Goal: Task Accomplishment & Management: Manage account settings

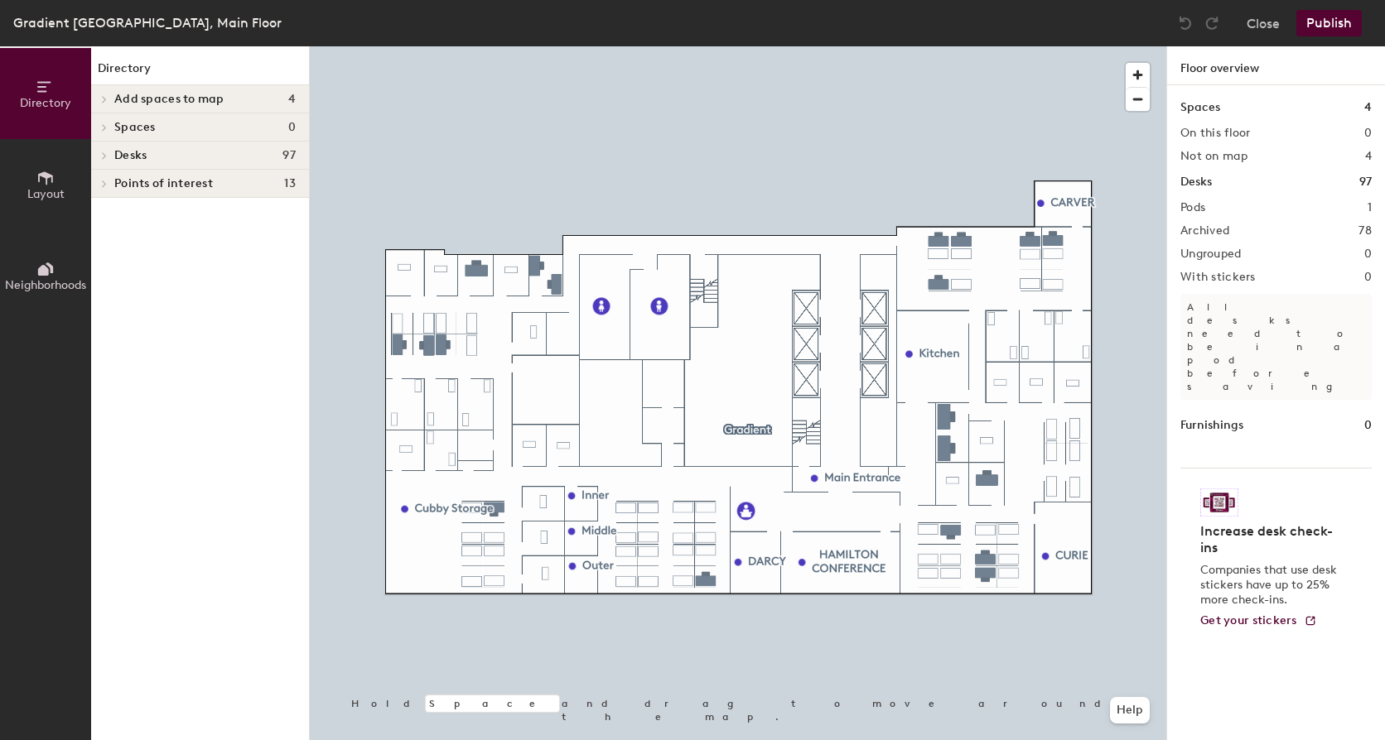
click at [982, 46] on div at bounding box center [738, 46] width 856 height 0
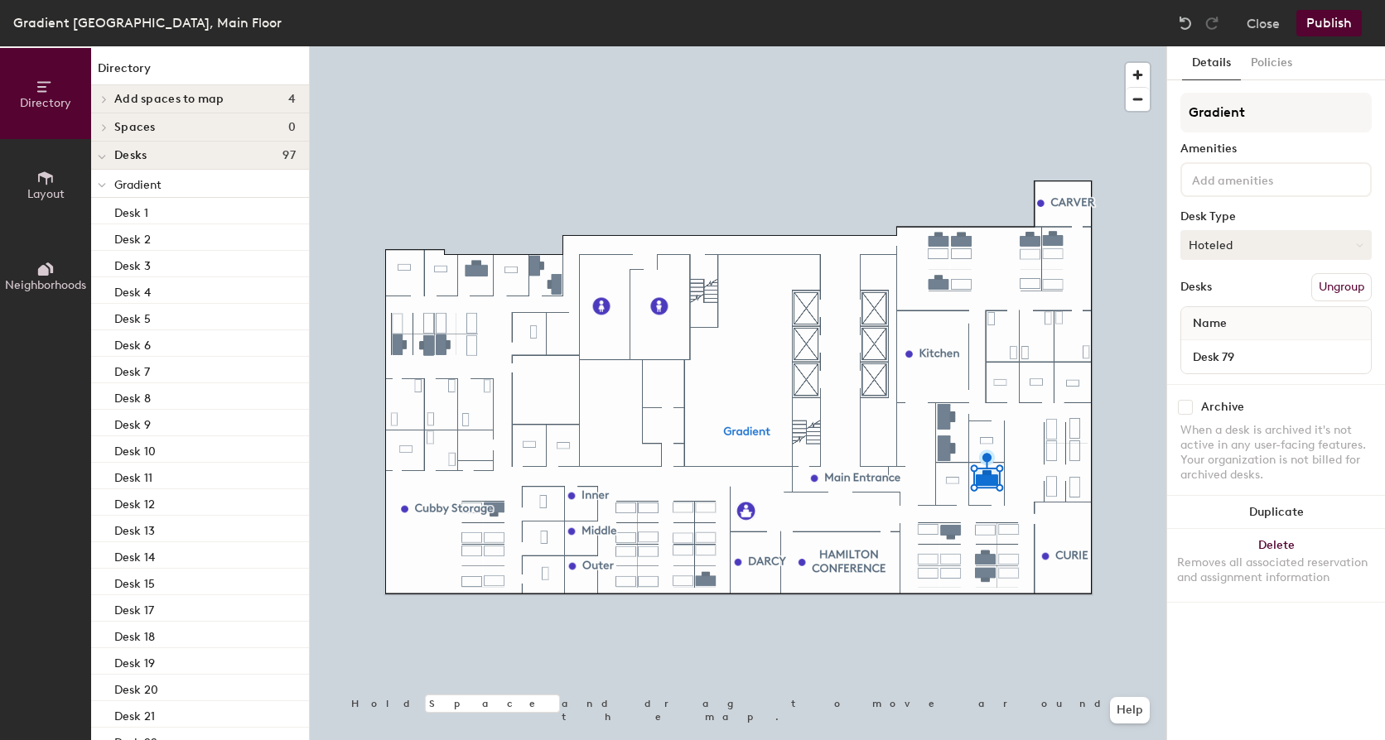
click at [1237, 257] on button "Hoteled" at bounding box center [1275, 245] width 191 height 30
click at [1234, 301] on div "Assigned" at bounding box center [1264, 296] width 166 height 25
click at [1236, 244] on button "Assigned" at bounding box center [1275, 245] width 191 height 30
click at [1230, 343] on div "Hoteled" at bounding box center [1264, 346] width 166 height 25
click at [1179, 413] on input "checkbox" at bounding box center [1185, 407] width 15 height 15
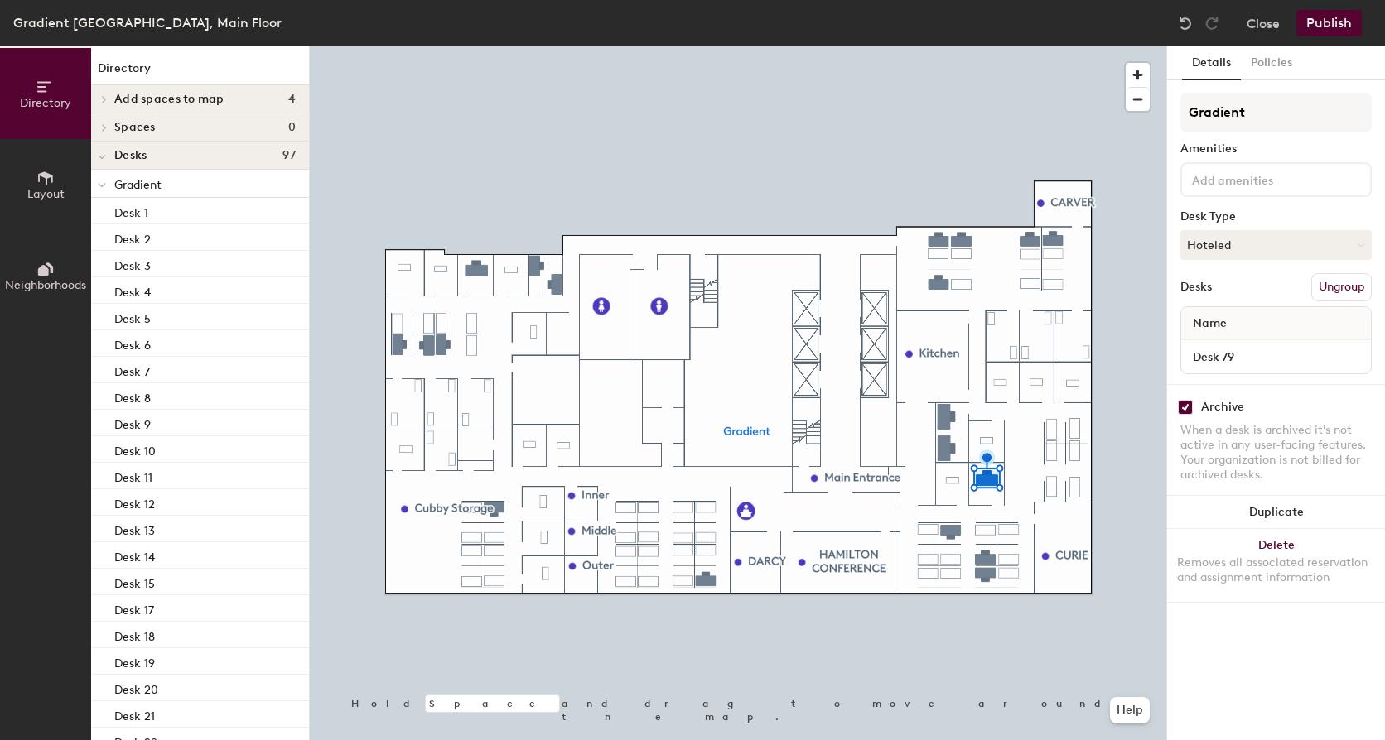
checkbox input "true"
click at [1014, 46] on div at bounding box center [738, 46] width 856 height 0
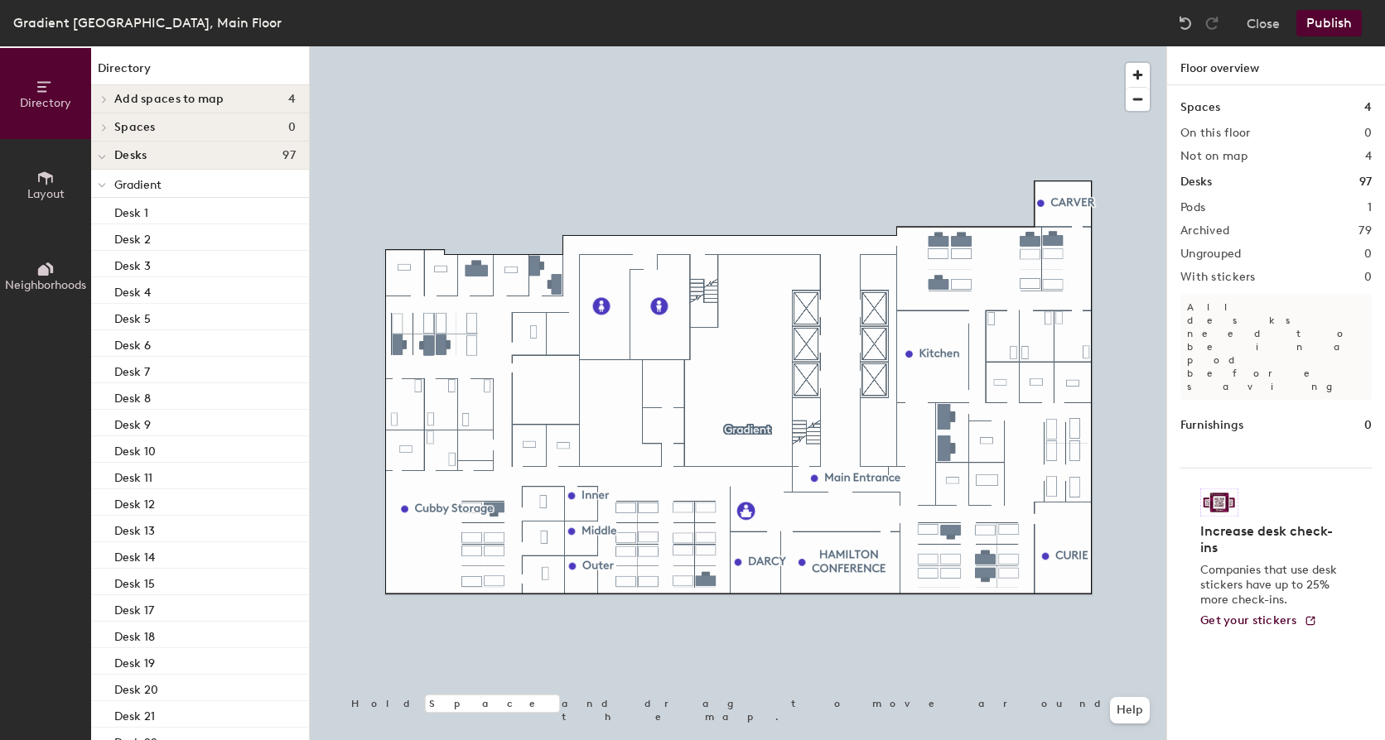
click at [1330, 20] on button "Publish" at bounding box center [1328, 23] width 65 height 27
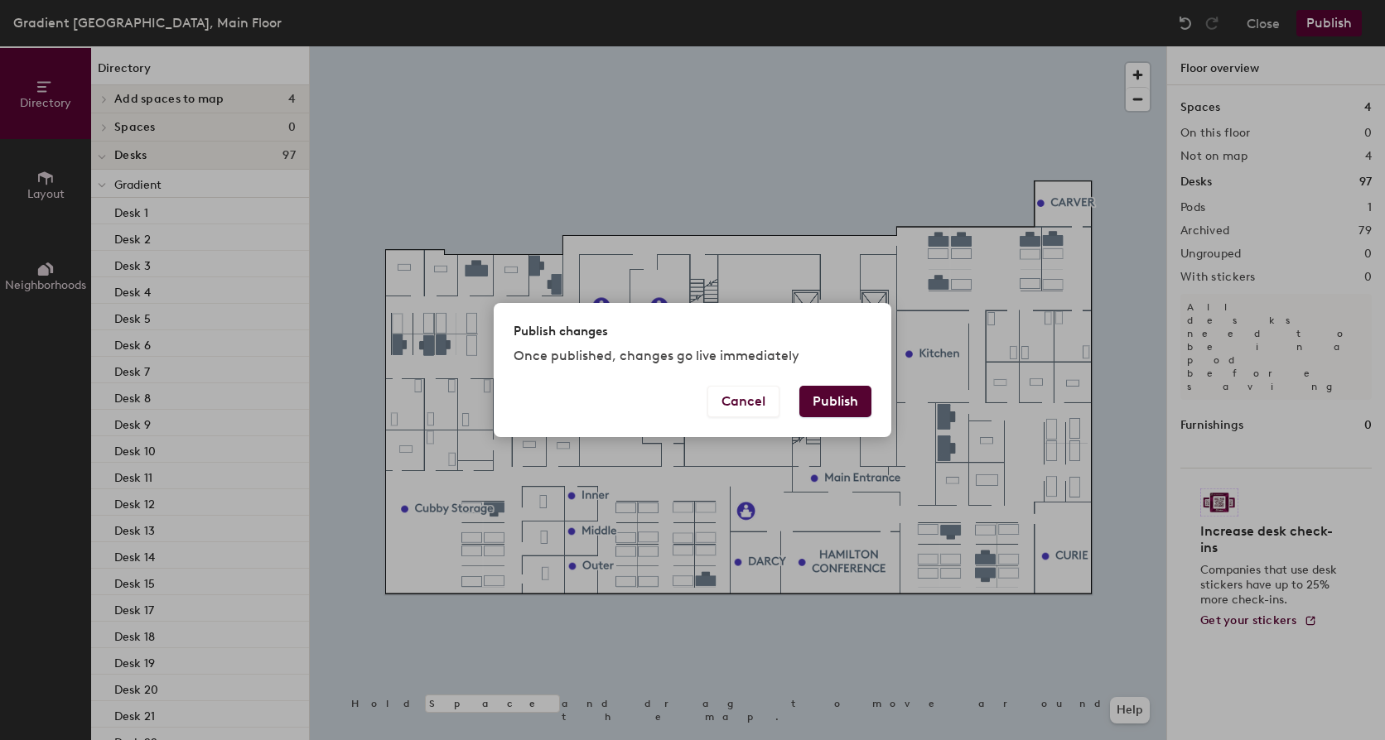
click at [837, 393] on button "Publish" at bounding box center [835, 401] width 72 height 31
